Goal: Information Seeking & Learning: Compare options

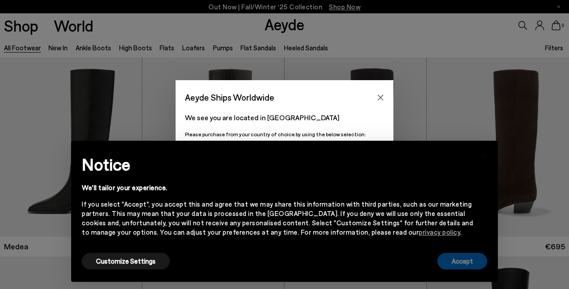
click at [465, 259] on button "Accept" at bounding box center [463, 261] width 50 height 16
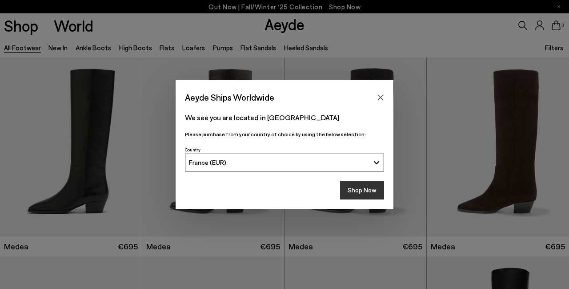
click at [372, 190] on button "Shop Now" at bounding box center [362, 190] width 44 height 19
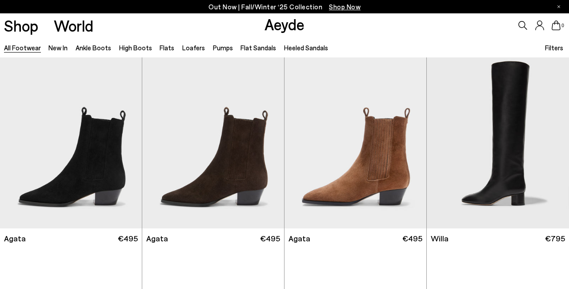
scroll to position [207, 0]
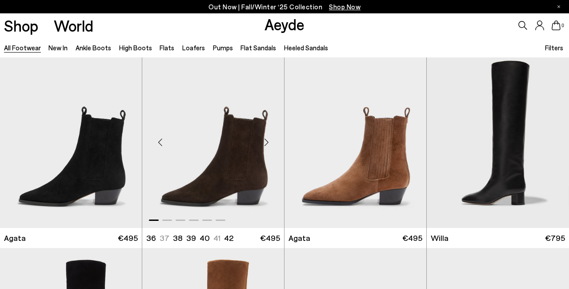
click at [268, 139] on div "Next slide" at bounding box center [266, 142] width 27 height 27
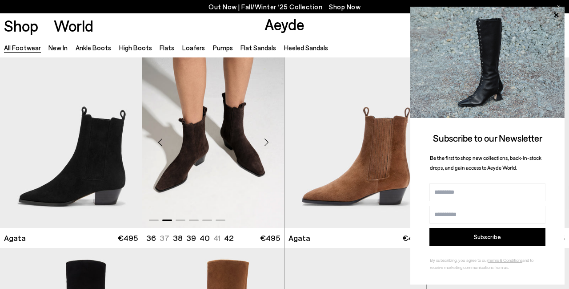
click at [268, 139] on div "Next slide" at bounding box center [266, 142] width 27 height 27
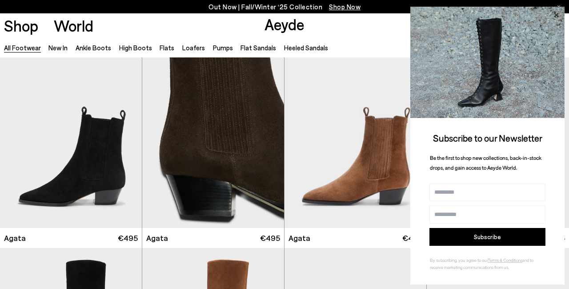
click at [557, 17] on icon at bounding box center [556, 14] width 4 height 4
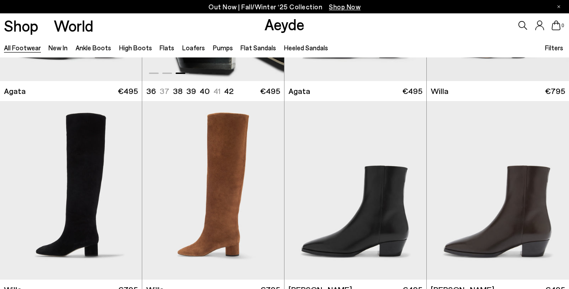
scroll to position [399, 0]
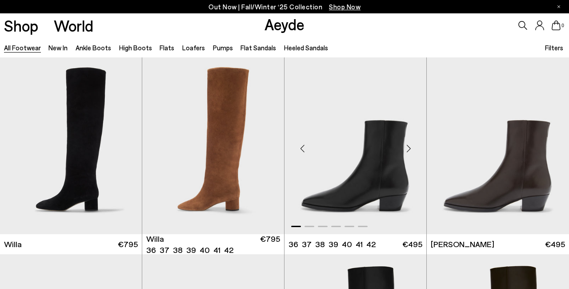
click at [410, 148] on div "Next slide" at bounding box center [408, 148] width 27 height 27
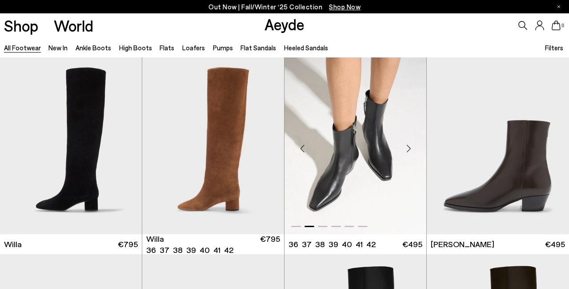
click at [410, 148] on div "Next slide" at bounding box center [408, 148] width 27 height 27
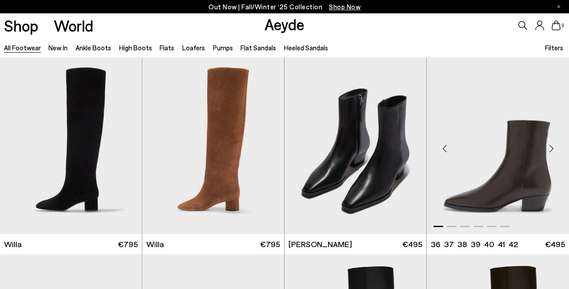
click at [551, 149] on div "Next slide" at bounding box center [551, 148] width 27 height 27
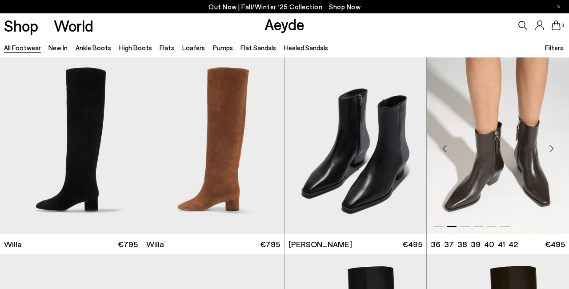
click at [551, 149] on div "Next slide" at bounding box center [551, 148] width 27 height 27
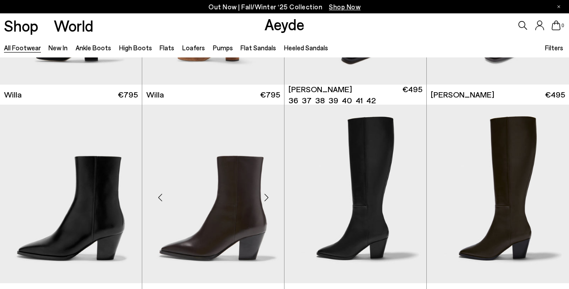
scroll to position [594, 0]
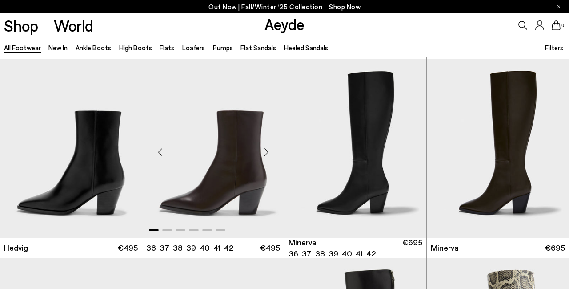
click at [265, 152] on div "Next slide" at bounding box center [266, 152] width 27 height 27
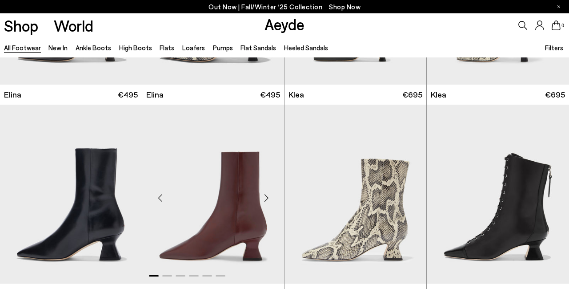
scroll to position [966, 0]
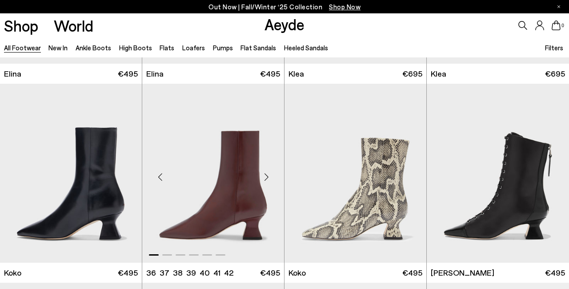
click at [267, 176] on div "Next slide" at bounding box center [266, 176] width 27 height 27
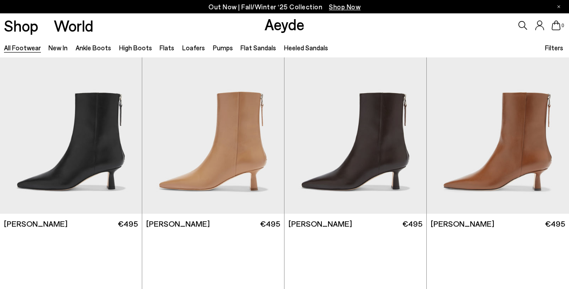
scroll to position [1422, 0]
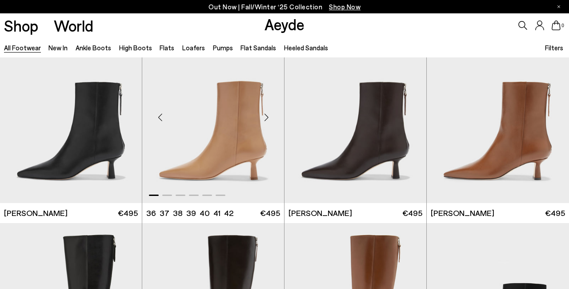
click at [267, 116] on div "Next slide" at bounding box center [266, 117] width 27 height 27
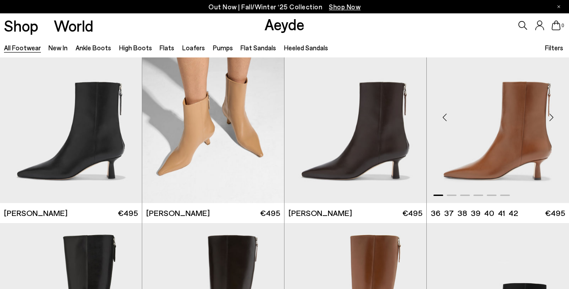
click at [551, 116] on div "Next slide" at bounding box center [551, 117] width 27 height 27
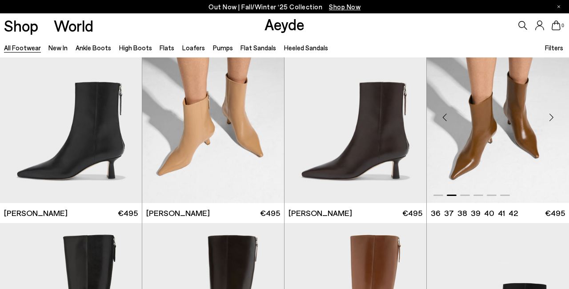
click at [551, 117] on div "Next slide" at bounding box center [551, 117] width 27 height 27
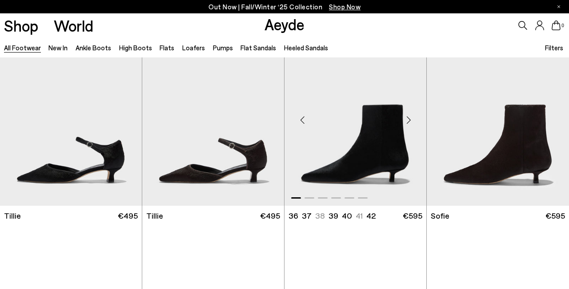
scroll to position [2215, 0]
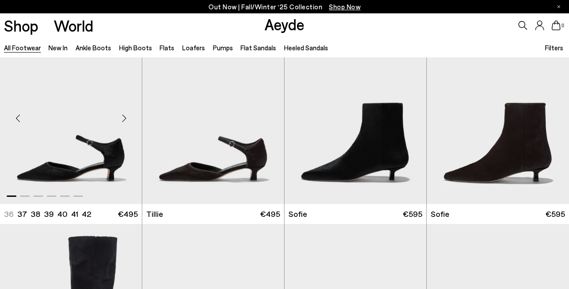
click at [126, 116] on div "Next slide" at bounding box center [124, 118] width 27 height 27
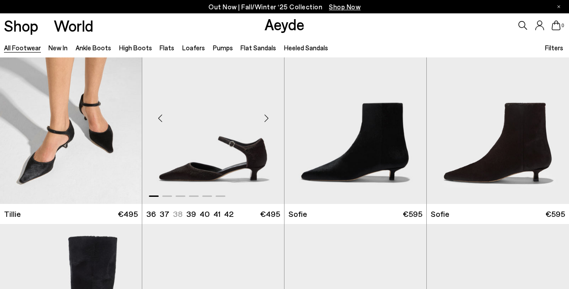
click at [268, 117] on div "Next slide" at bounding box center [266, 118] width 27 height 27
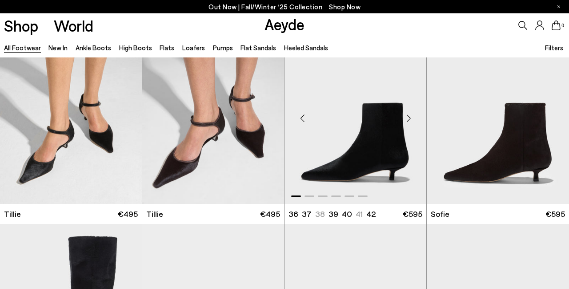
click at [411, 115] on div "Next slide" at bounding box center [408, 118] width 27 height 27
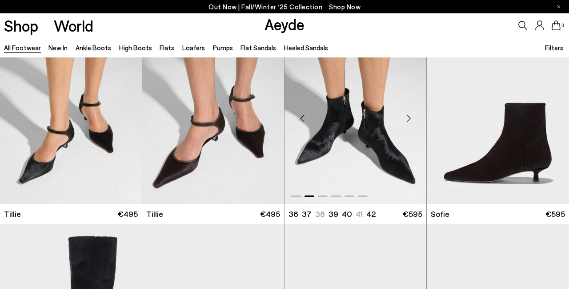
click at [411, 115] on div "Next slide" at bounding box center [408, 118] width 27 height 27
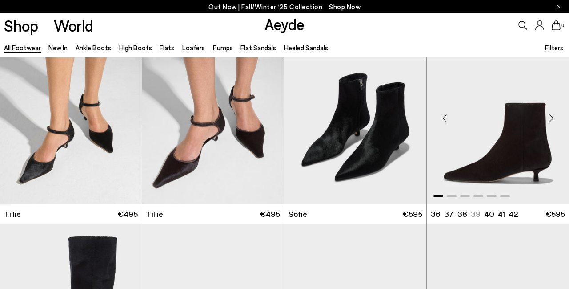
click at [551, 116] on div "Next slide" at bounding box center [551, 118] width 27 height 27
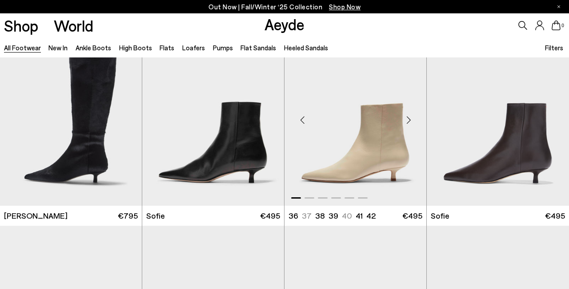
scroll to position [2408, 0]
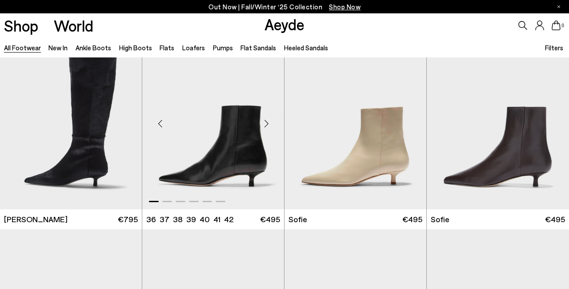
click at [270, 125] on div "Next slide" at bounding box center [266, 123] width 27 height 27
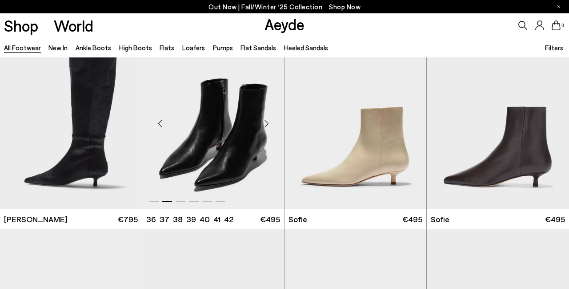
click at [269, 121] on div "Next slide" at bounding box center [266, 123] width 27 height 27
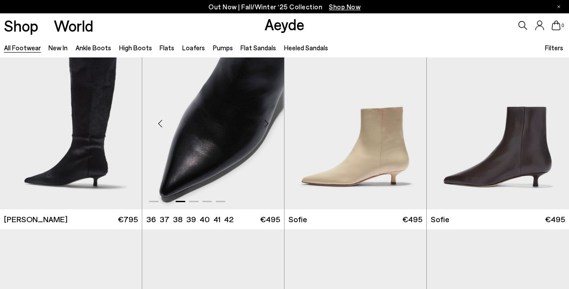
click at [268, 121] on div "Next slide" at bounding box center [266, 123] width 27 height 27
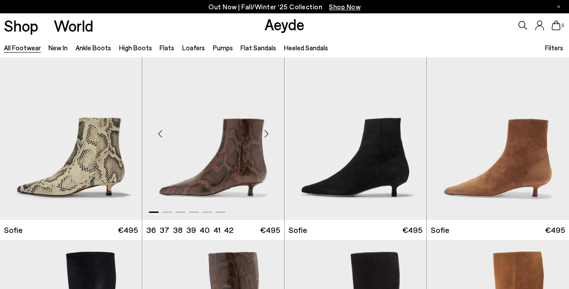
scroll to position [2606, 0]
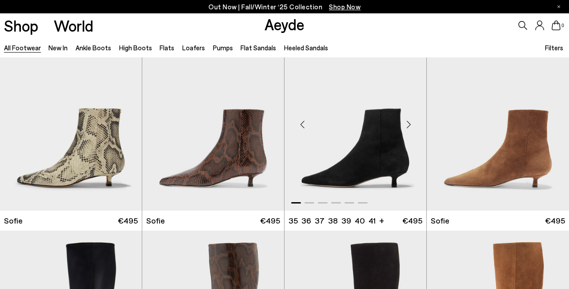
click at [410, 125] on div "Next slide" at bounding box center [408, 124] width 27 height 27
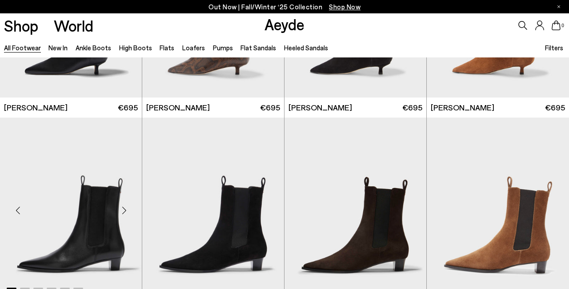
scroll to position [3004, 0]
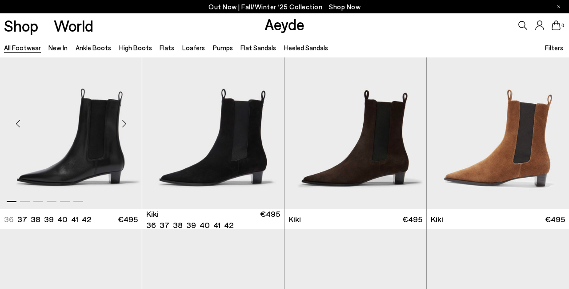
click at [125, 122] on div "Next slide" at bounding box center [124, 123] width 27 height 27
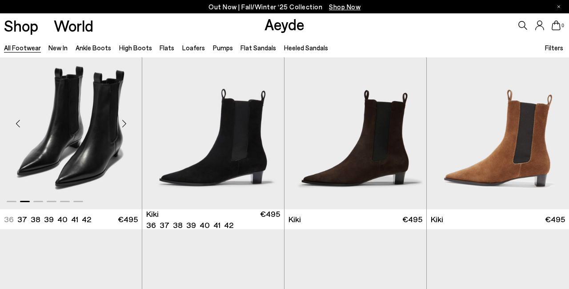
click at [125, 122] on div "Next slide" at bounding box center [124, 123] width 27 height 27
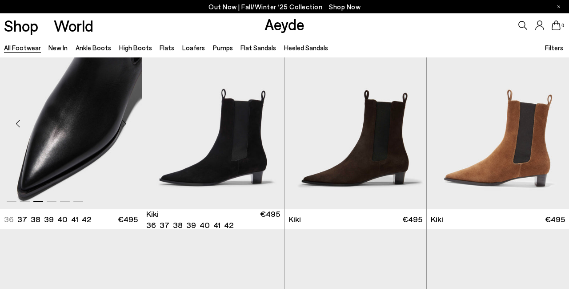
click at [125, 121] on div "Next slide" at bounding box center [124, 123] width 27 height 27
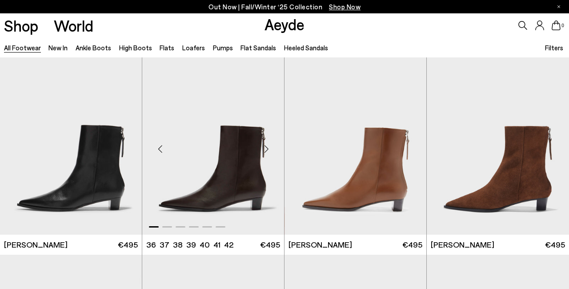
scroll to position [3178, 0]
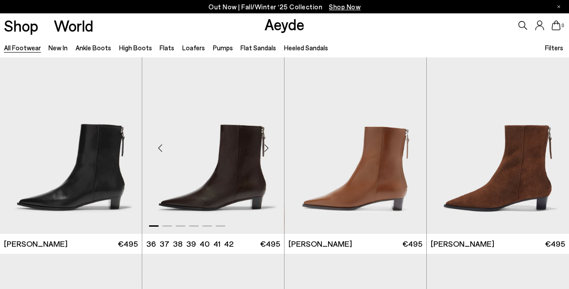
click at [266, 146] on div "Next slide" at bounding box center [266, 148] width 27 height 27
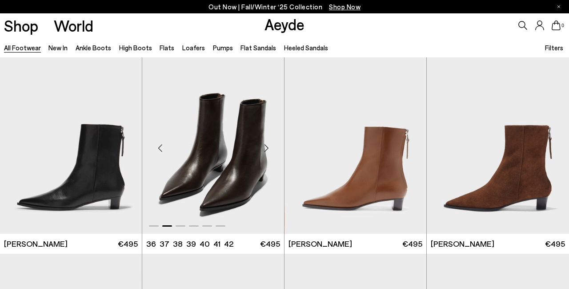
click at [266, 146] on div "Next slide" at bounding box center [266, 148] width 27 height 27
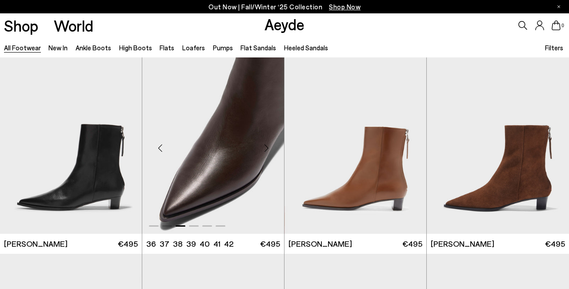
click at [268, 145] on div "Next slide" at bounding box center [266, 148] width 27 height 27
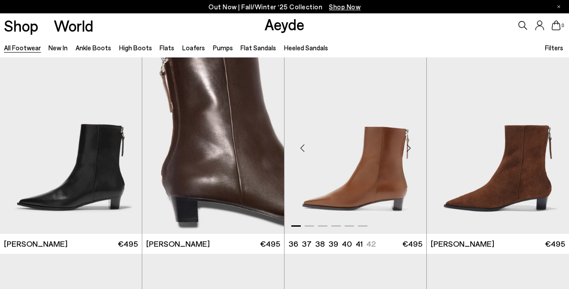
click at [411, 145] on div "Next slide" at bounding box center [408, 148] width 27 height 27
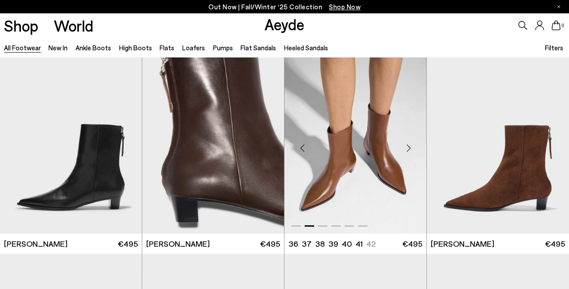
click at [411, 145] on div "Next slide" at bounding box center [408, 148] width 27 height 27
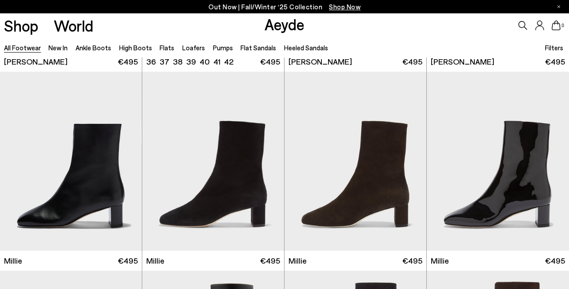
scroll to position [3412, 0]
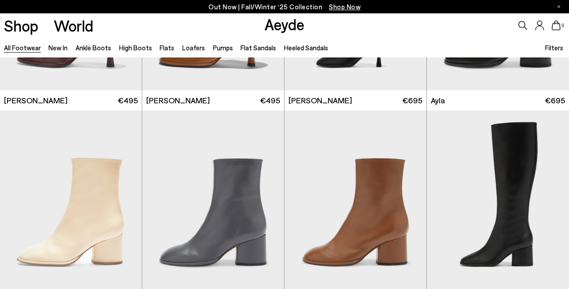
scroll to position [4535, 0]
